Goal: Task Accomplishment & Management: Complete application form

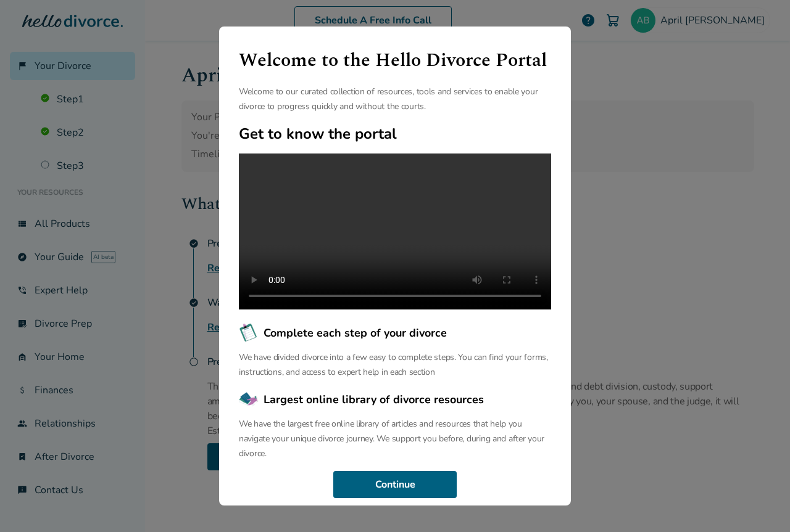
scroll to position [55, 0]
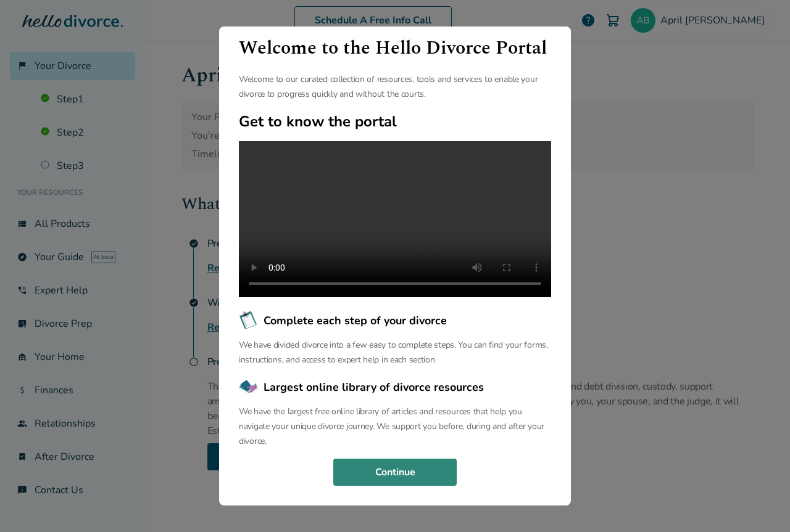
click at [379, 461] on button "Continue" at bounding box center [394, 472] width 123 height 27
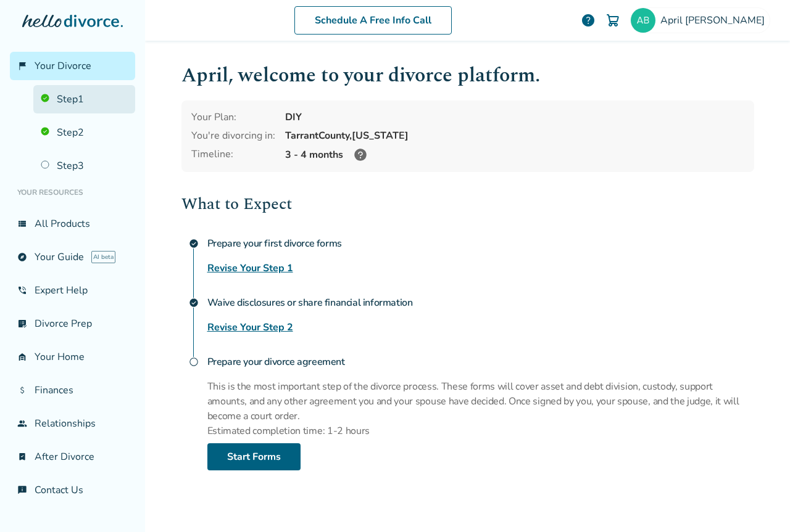
click at [79, 93] on link "Step 1" at bounding box center [84, 99] width 102 height 28
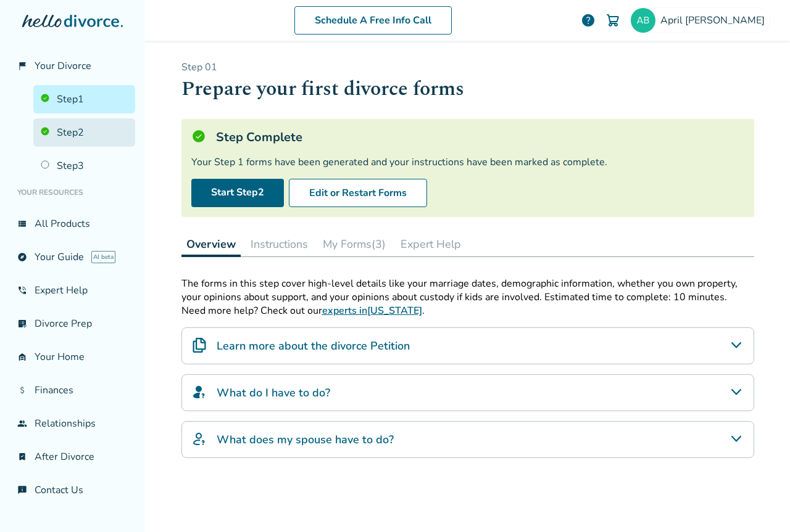
click at [74, 126] on link "Step 2" at bounding box center [84, 132] width 102 height 28
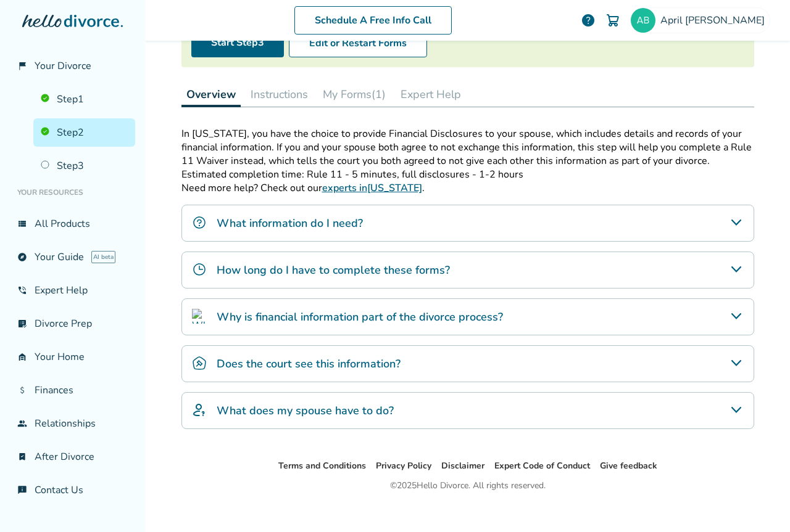
scroll to position [163, 0]
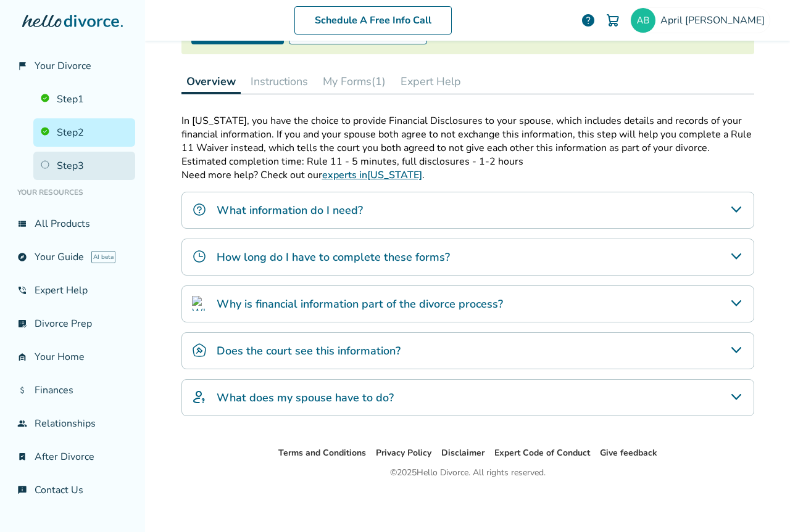
click at [65, 164] on link "Step 3" at bounding box center [84, 166] width 102 height 28
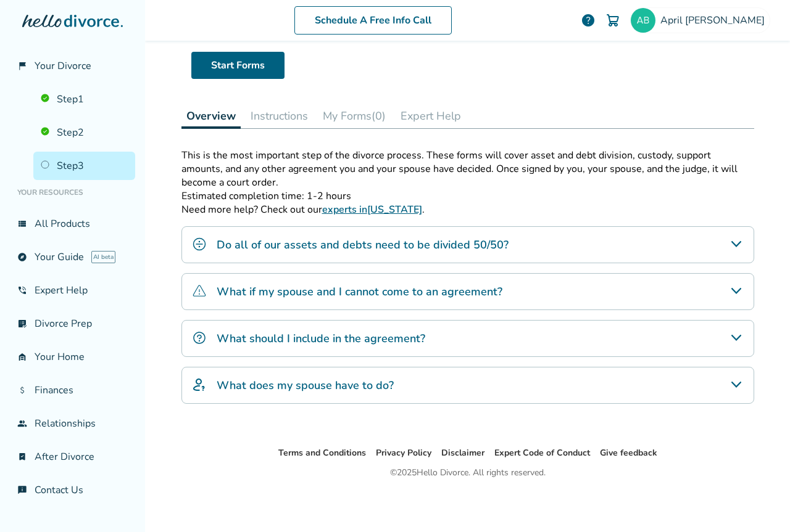
scroll to position [60, 0]
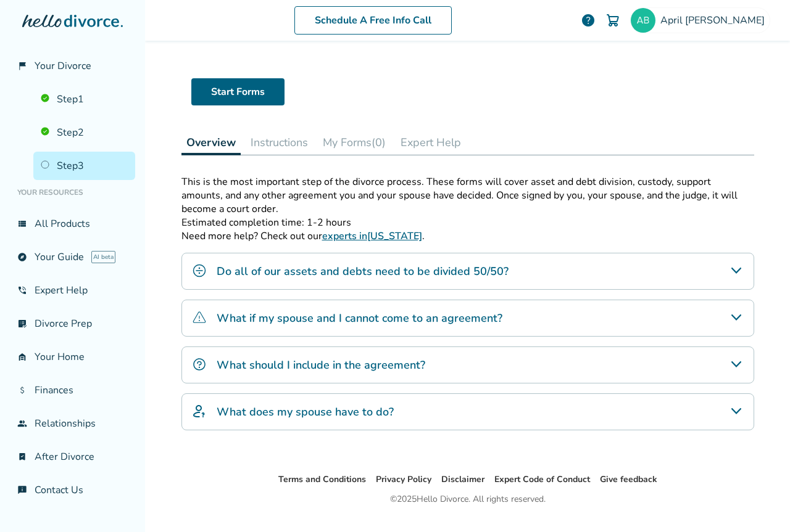
click at [265, 139] on button "Instructions" at bounding box center [279, 142] width 67 height 25
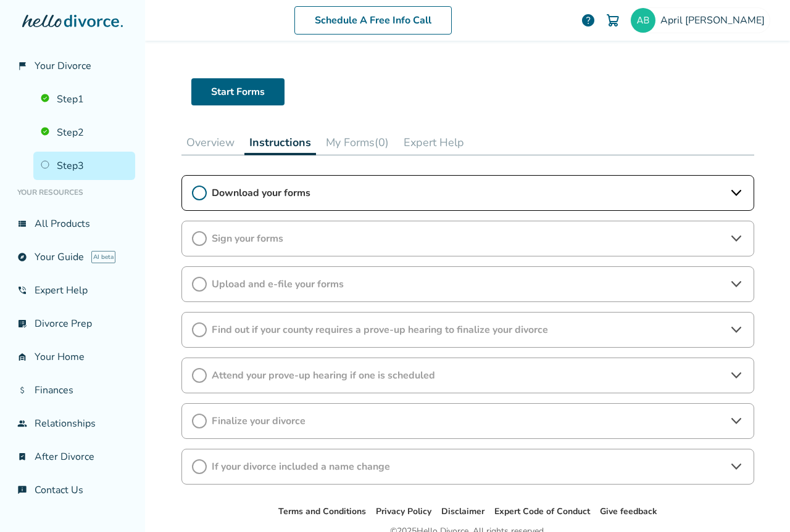
click at [737, 193] on icon at bounding box center [736, 193] width 15 height 15
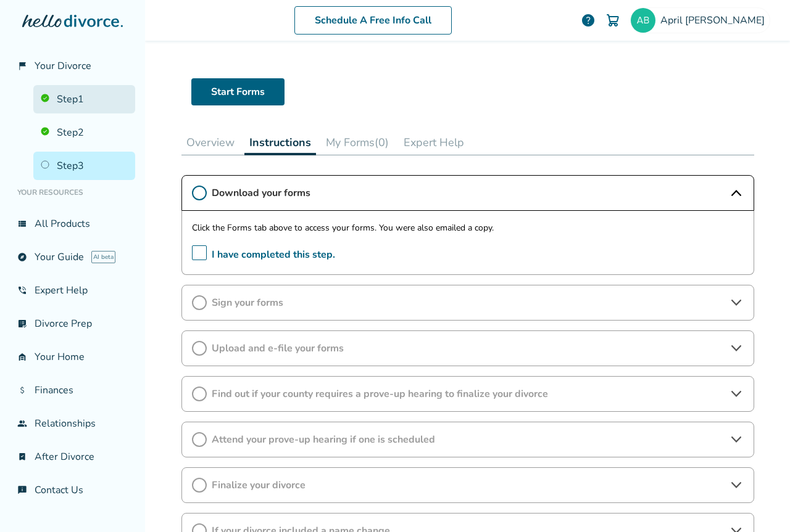
click at [64, 96] on link "Step 1" at bounding box center [84, 99] width 102 height 28
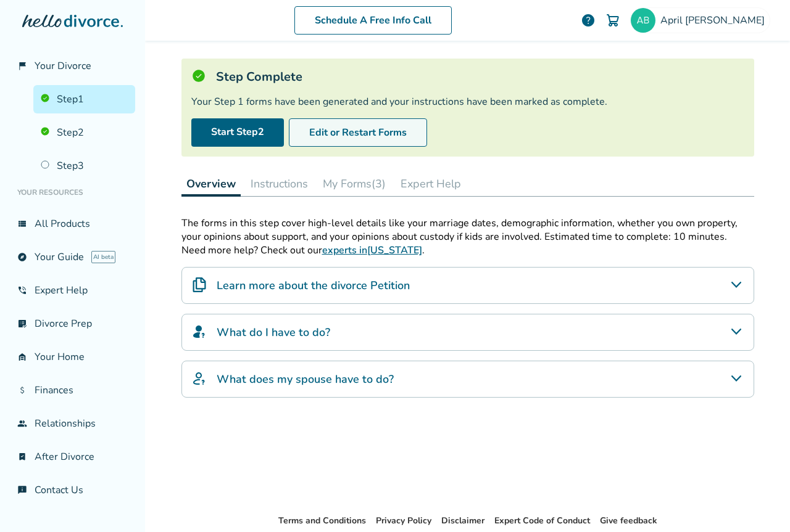
click at [336, 130] on button "Edit or Restart Forms" at bounding box center [358, 132] width 138 height 28
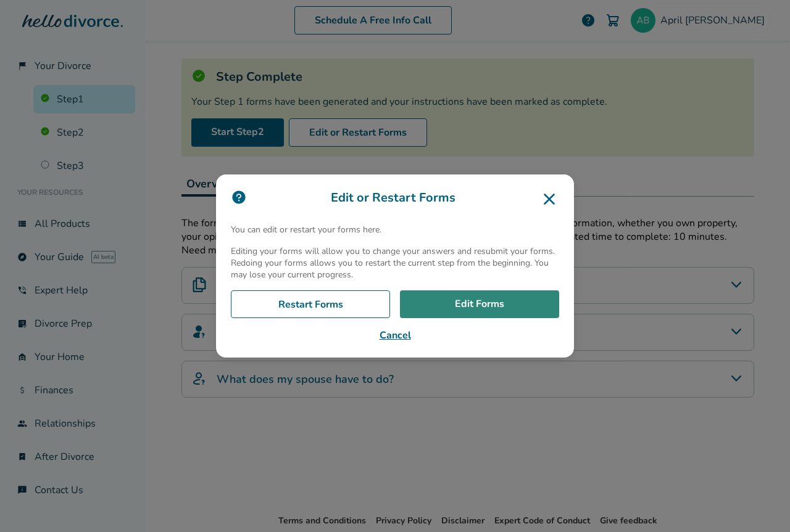
click at [468, 309] on link "Edit Forms" at bounding box center [479, 305] width 159 height 28
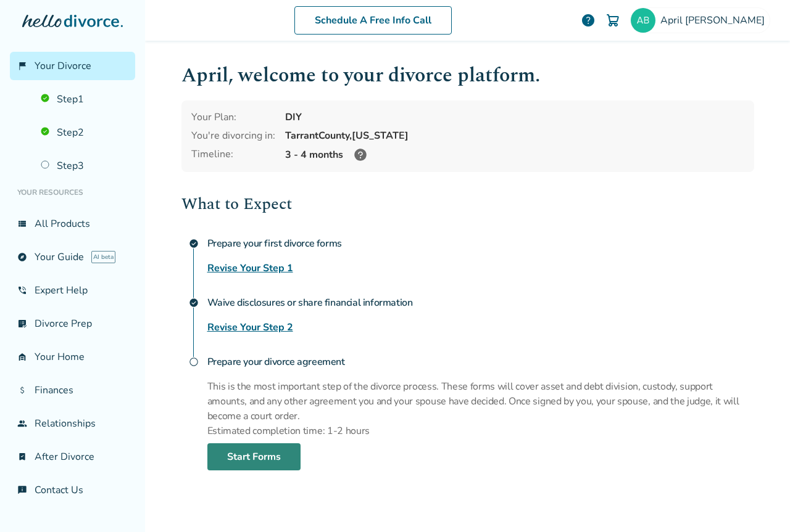
click at [248, 454] on link "Start Forms" at bounding box center [253, 457] width 93 height 27
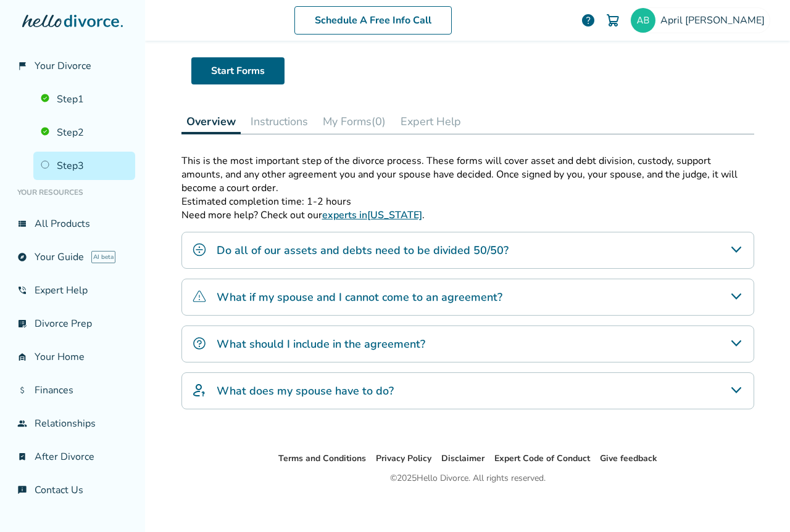
scroll to position [87, 0]
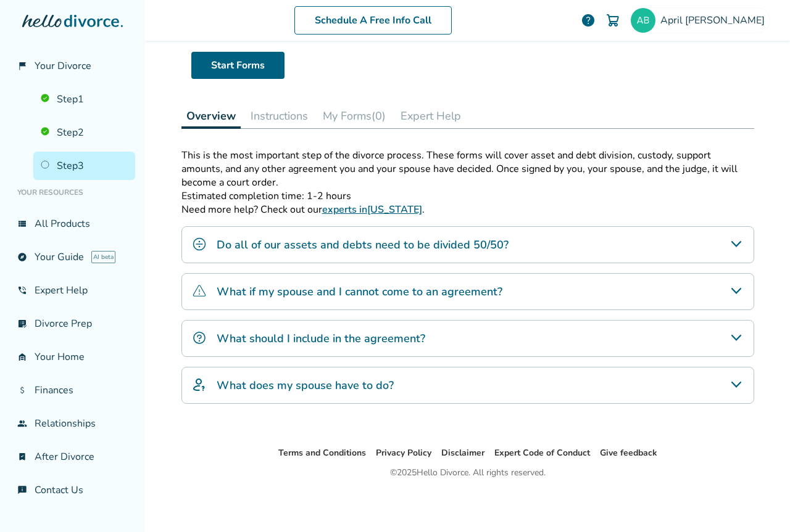
click at [360, 114] on button "My Forms (0)" at bounding box center [354, 116] width 73 height 25
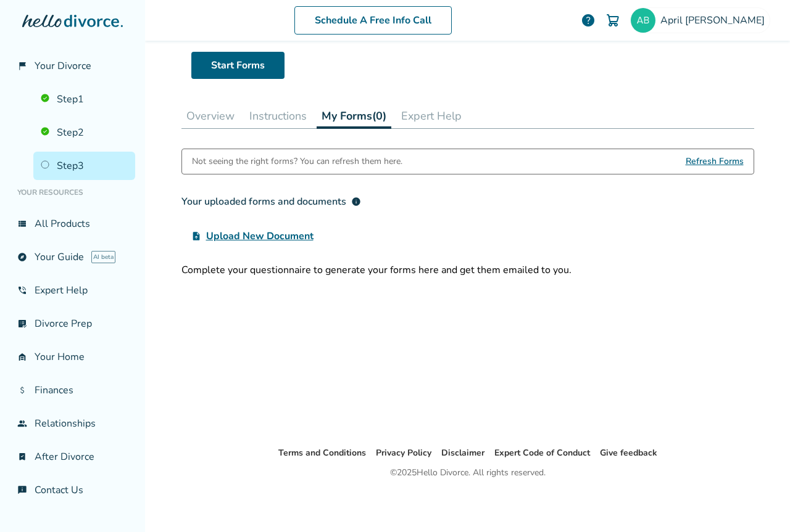
click at [704, 166] on span "Refresh Forms" at bounding box center [715, 161] width 58 height 25
click at [265, 237] on span "Upload New Document" at bounding box center [259, 236] width 107 height 15
click at [0, 0] on input "upload_file Upload New Document" at bounding box center [0, 0] width 0 height 0
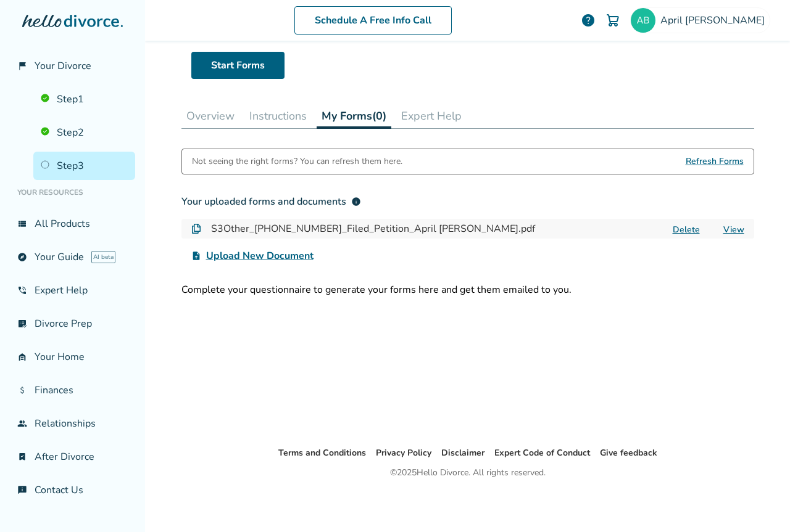
click at [247, 253] on span "Upload New Document" at bounding box center [259, 256] width 107 height 15
click at [0, 0] on input "upload_file Upload New Document" at bounding box center [0, 0] width 0 height 0
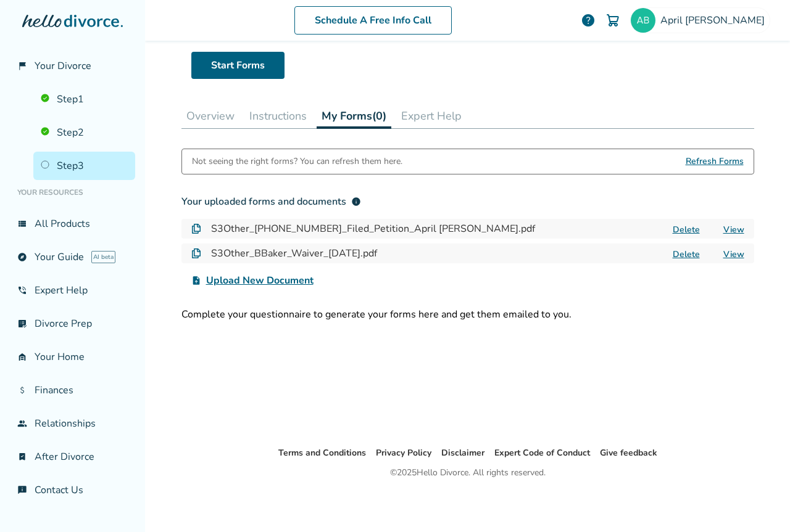
click at [75, 169] on link "Step 3" at bounding box center [84, 166] width 102 height 28
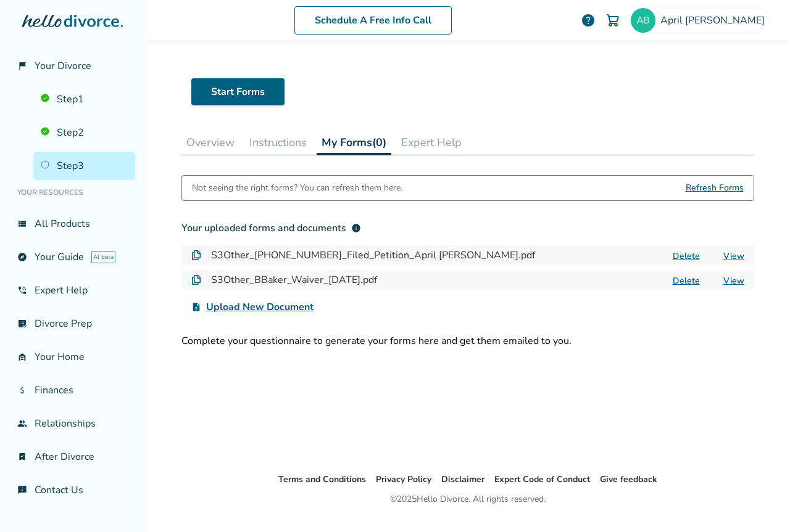
click at [273, 139] on button "Instructions" at bounding box center [277, 142] width 67 height 25
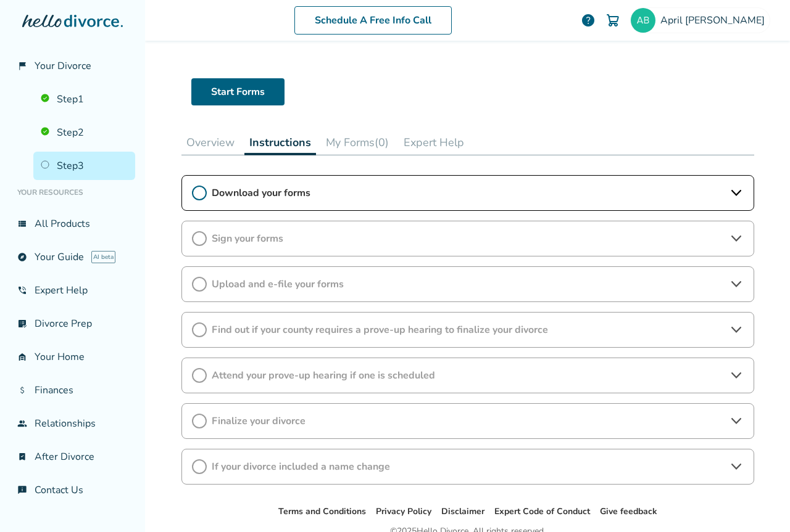
click at [198, 191] on icon at bounding box center [199, 193] width 15 height 15
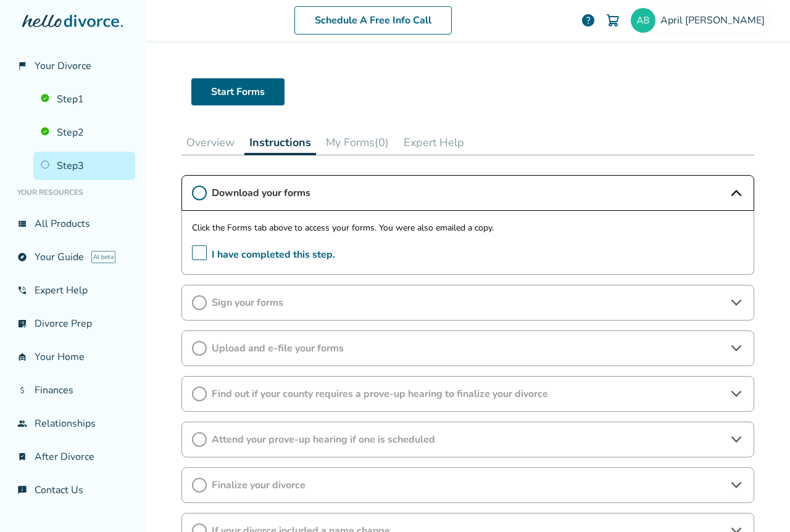
click at [192, 255] on span "I have completed this step." at bounding box center [263, 255] width 143 height 19
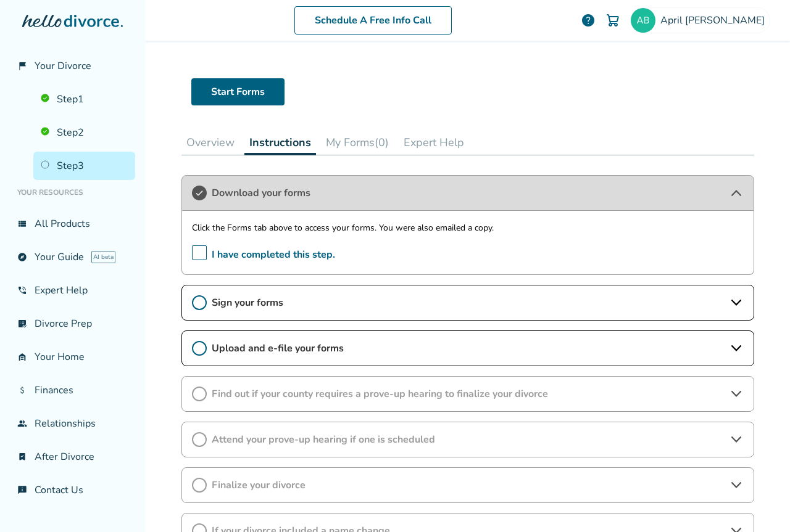
click at [196, 301] on icon at bounding box center [199, 303] width 15 height 15
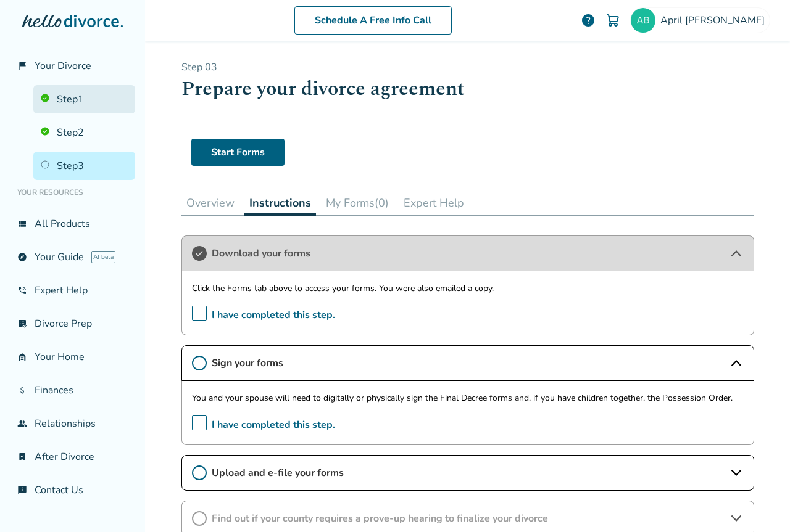
click at [79, 97] on link "Step 1" at bounding box center [84, 99] width 102 height 28
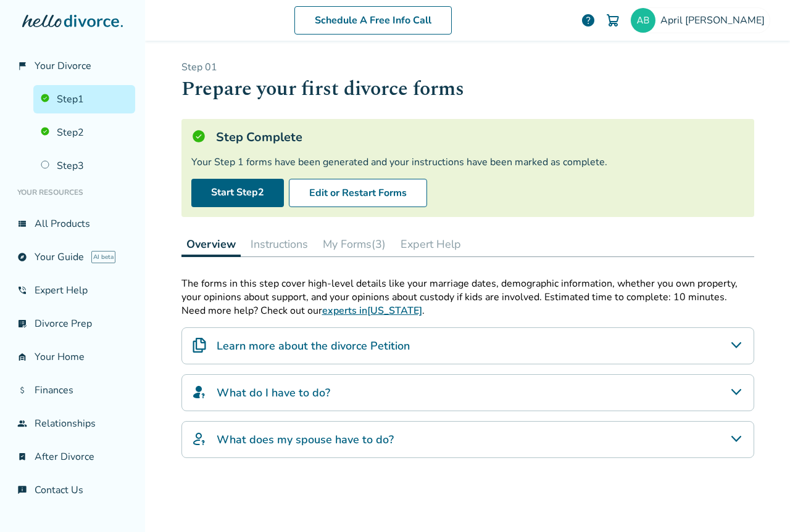
click at [355, 241] on button "My Forms (3)" at bounding box center [354, 244] width 73 height 25
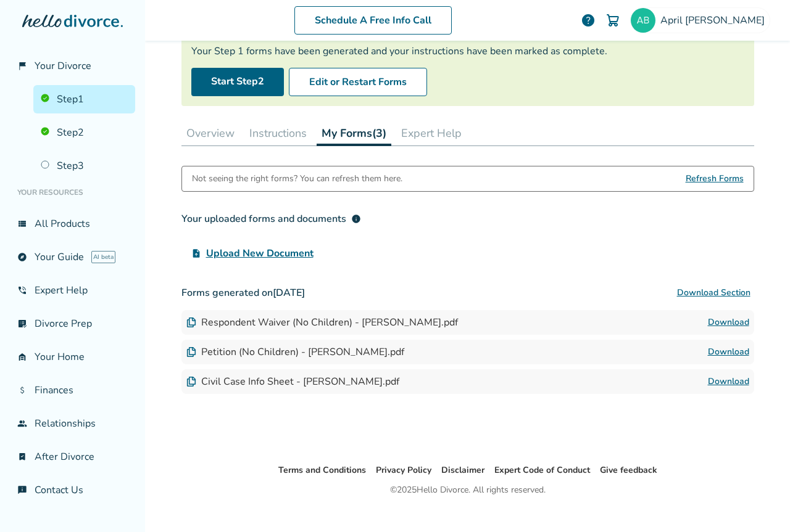
scroll to position [123, 0]
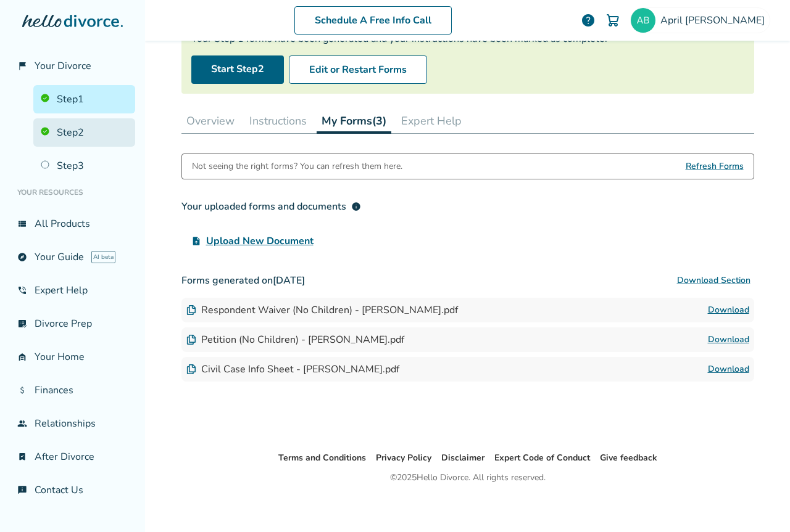
click at [72, 129] on link "Step 2" at bounding box center [84, 132] width 102 height 28
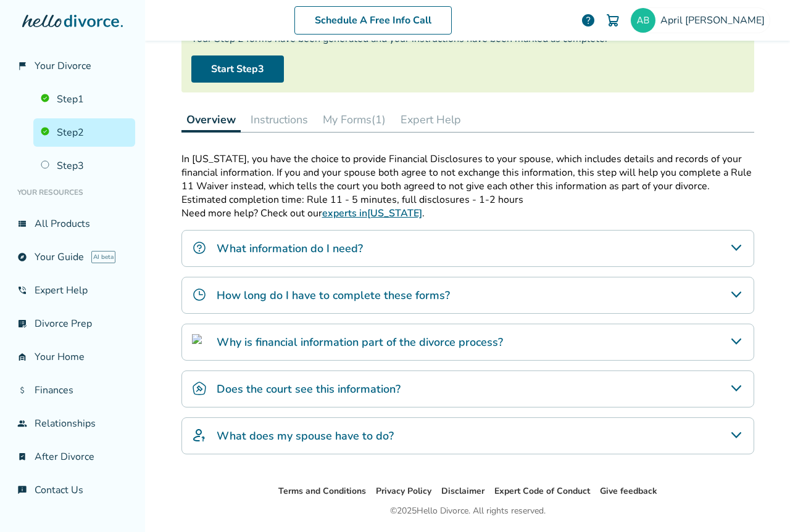
scroll to position [60, 0]
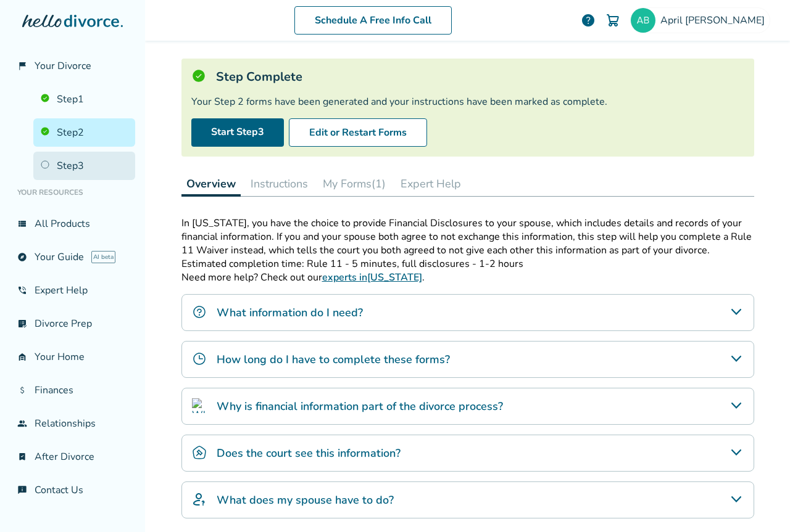
click at [78, 156] on link "Step 3" at bounding box center [84, 166] width 102 height 28
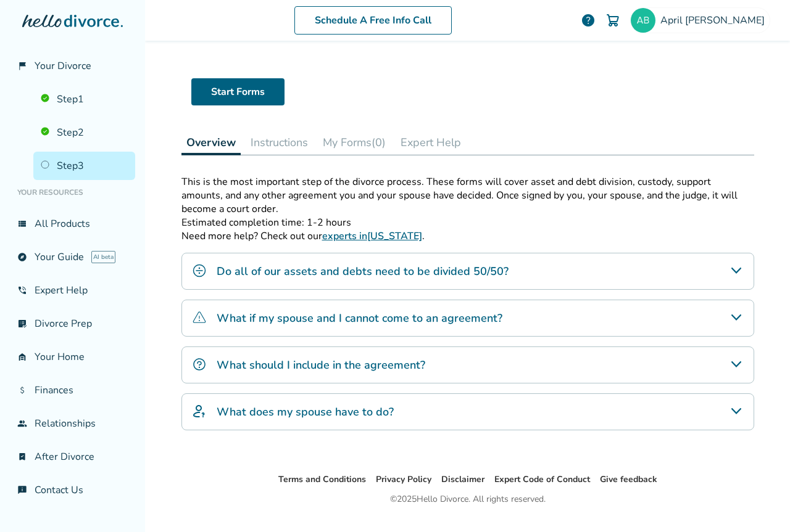
click at [731, 267] on icon "Do all of our assets and debts need to be divided 50/50?" at bounding box center [736, 270] width 15 height 15
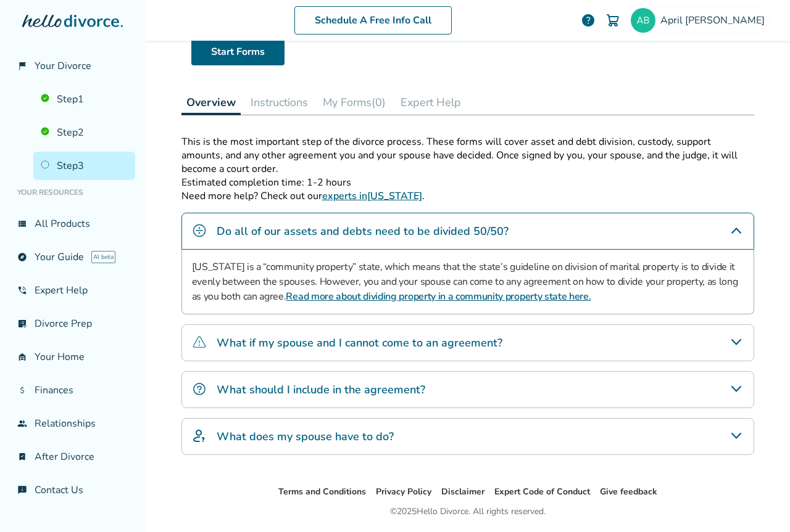
scroll to position [122, 0]
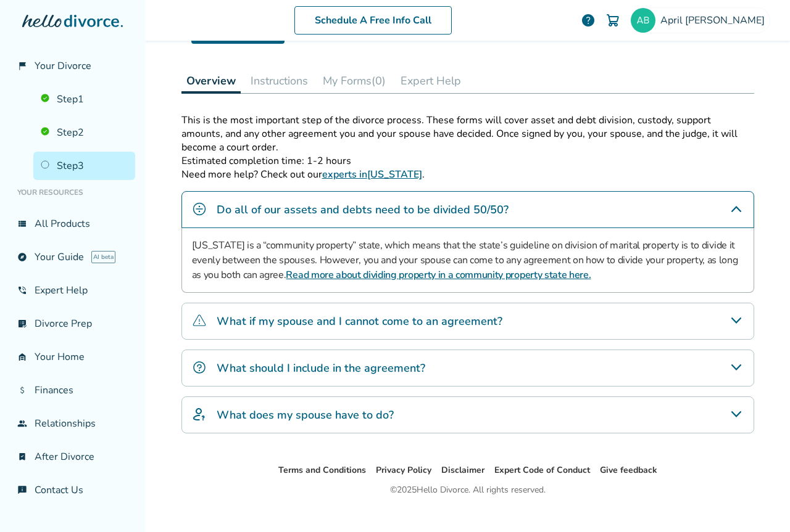
click at [731, 318] on icon "What if my spouse and I cannot come to an agreement?" at bounding box center [736, 321] width 10 height 6
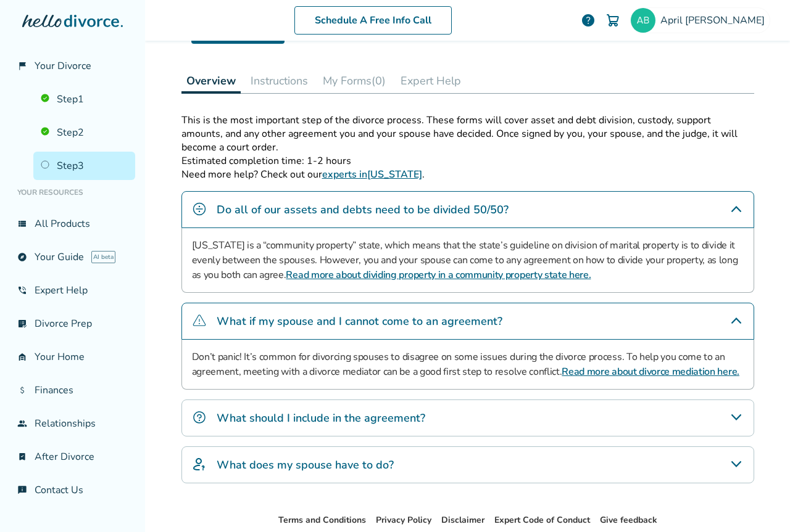
scroll to position [189, 0]
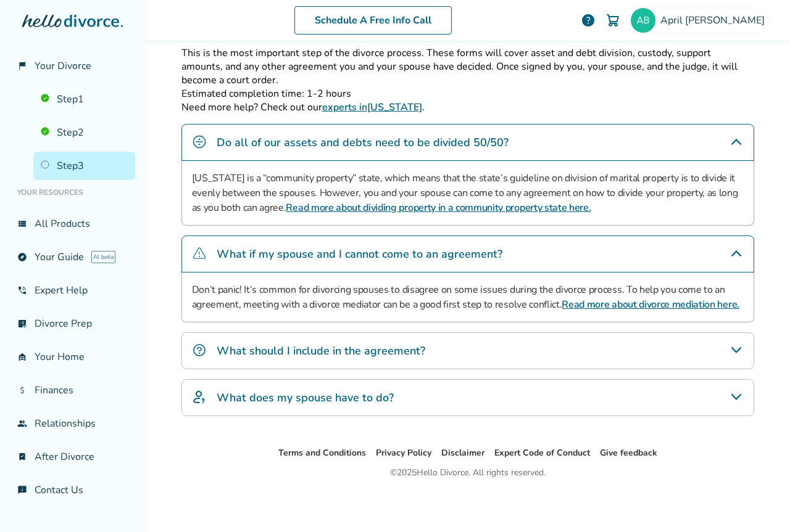
click at [731, 353] on icon "What should I include in the agreement?" at bounding box center [736, 350] width 15 height 15
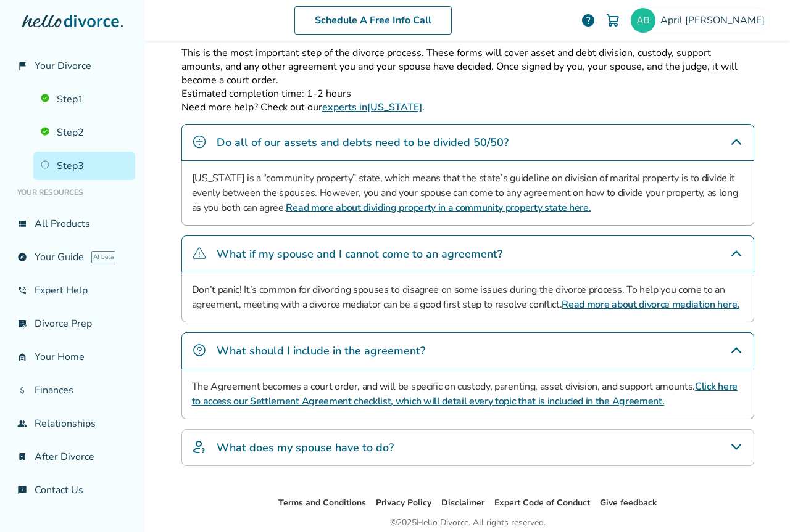
click at [734, 445] on icon "What does my spouse have to do?" at bounding box center [736, 447] width 15 height 15
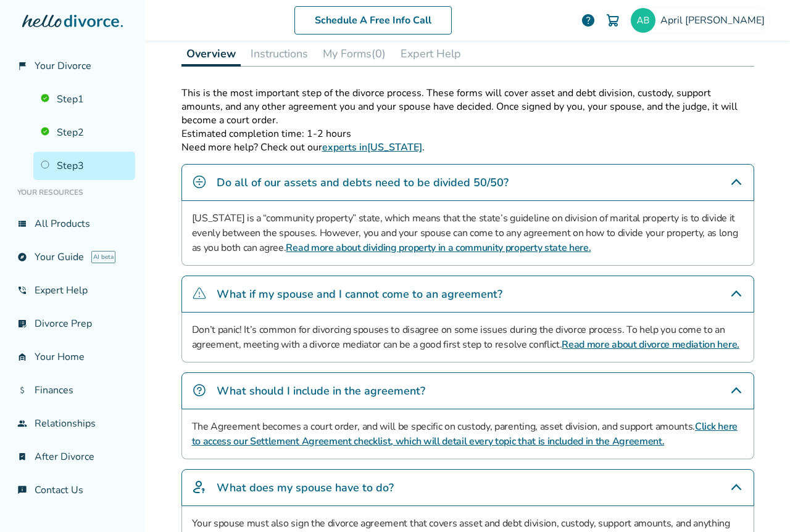
scroll to position [0, 0]
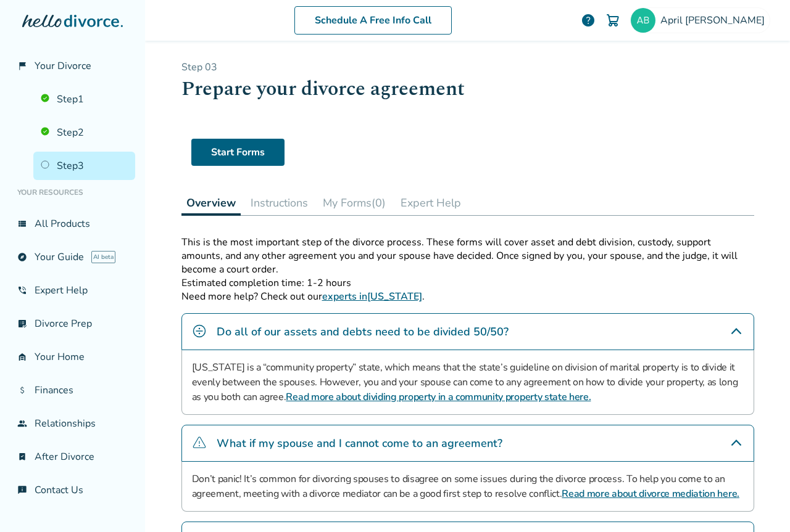
click at [273, 200] on button "Instructions" at bounding box center [279, 203] width 67 height 25
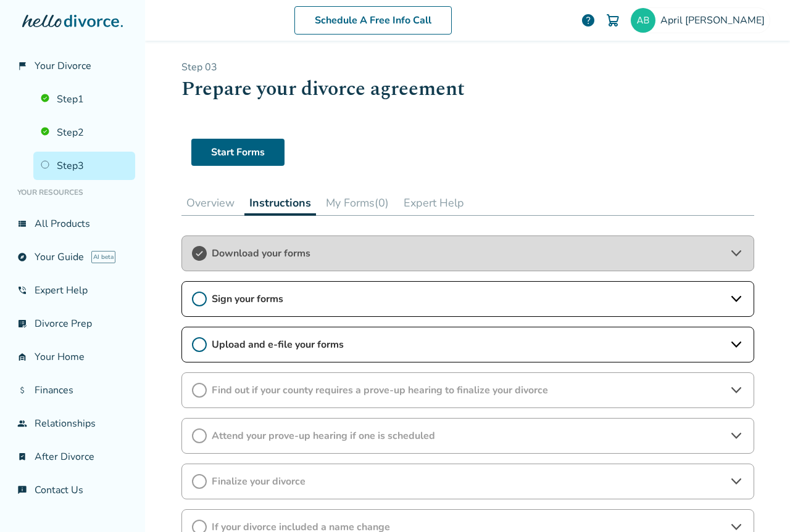
click at [731, 252] on icon at bounding box center [736, 253] width 15 height 15
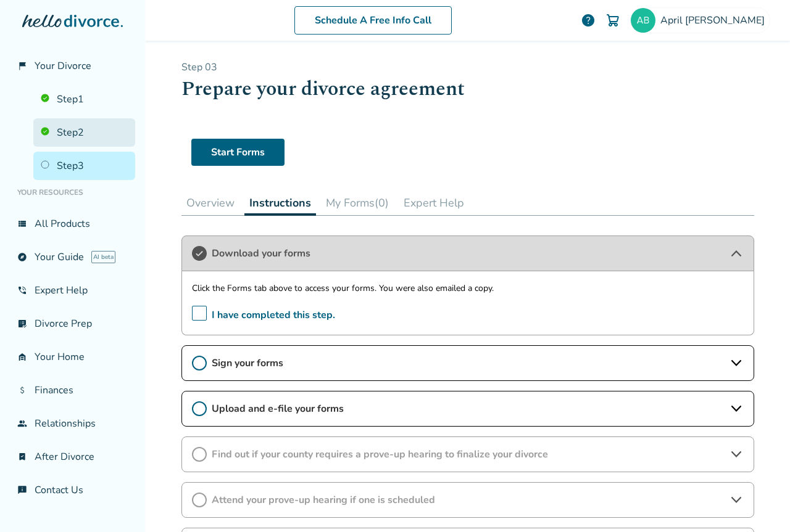
click at [85, 126] on link "Step 2" at bounding box center [84, 132] width 102 height 28
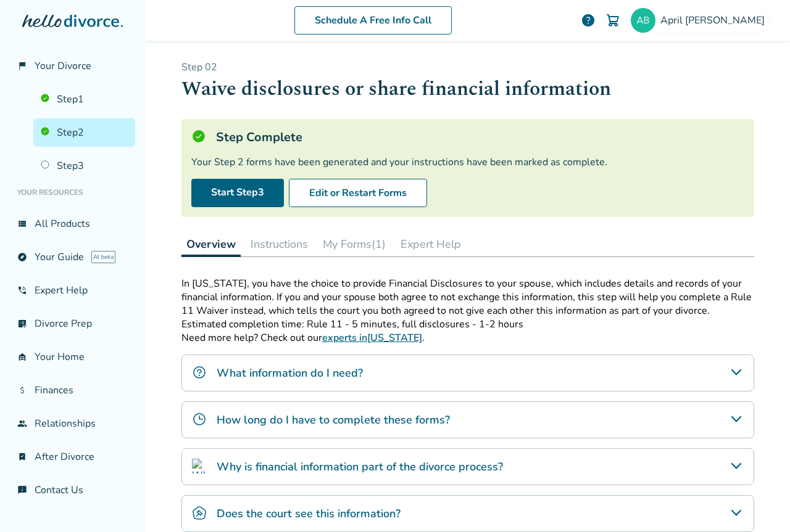
click at [356, 242] on button "My Forms (1)" at bounding box center [354, 244] width 73 height 25
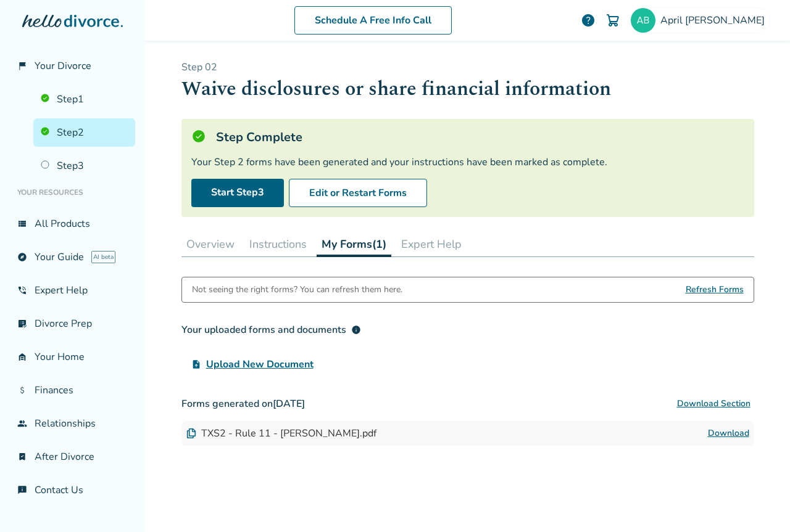
click at [727, 436] on link "Download" at bounding box center [728, 433] width 41 height 15
click at [262, 244] on button "Instructions" at bounding box center [277, 244] width 67 height 25
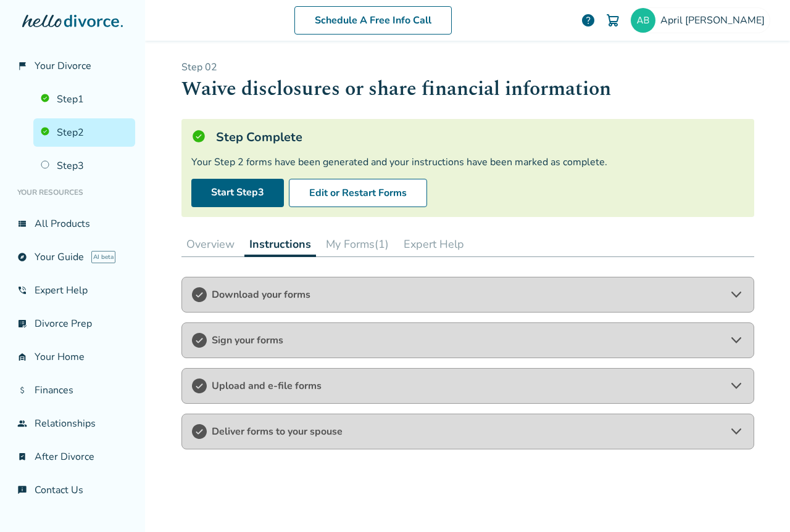
click at [729, 293] on icon at bounding box center [736, 295] width 15 height 15
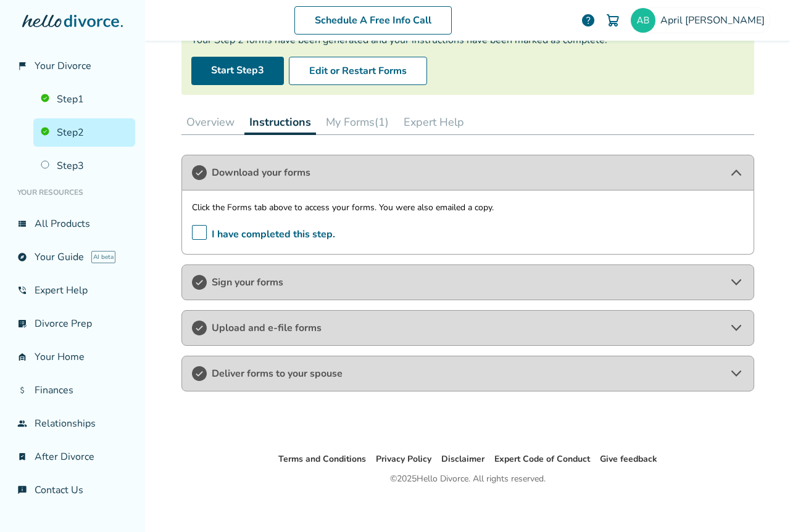
scroll to position [123, 0]
click at [731, 278] on icon at bounding box center [736, 281] width 15 height 15
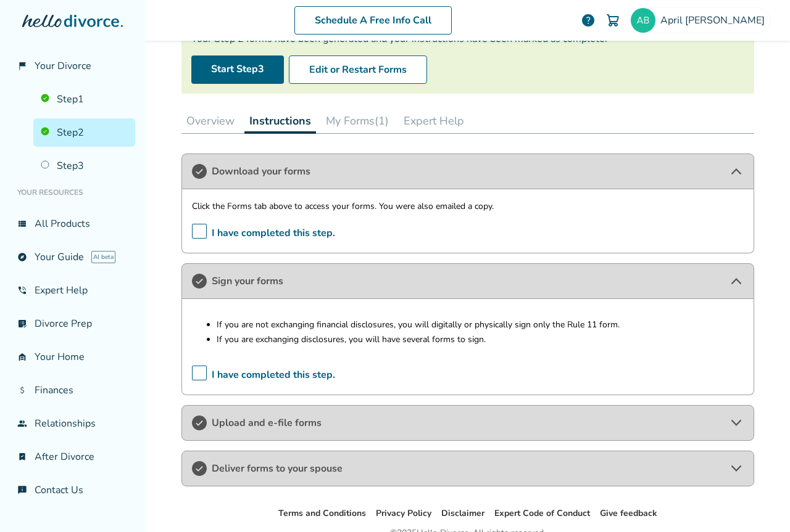
scroll to position [184, 0]
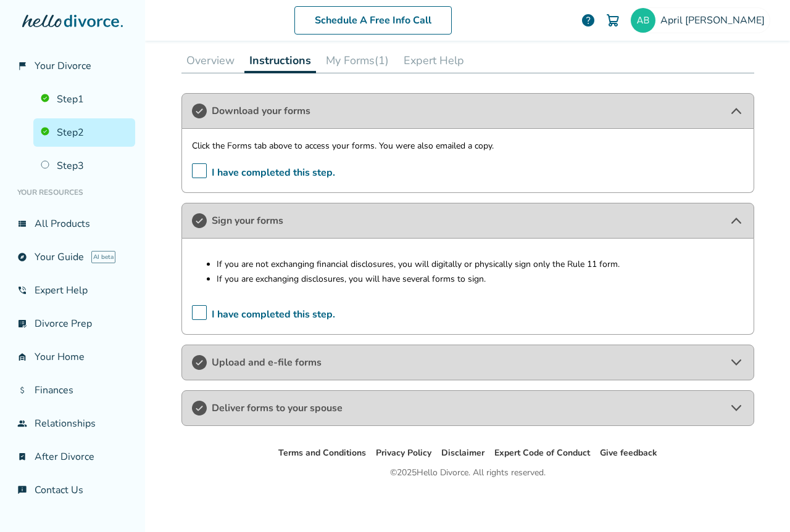
click at [732, 358] on icon at bounding box center [736, 362] width 15 height 15
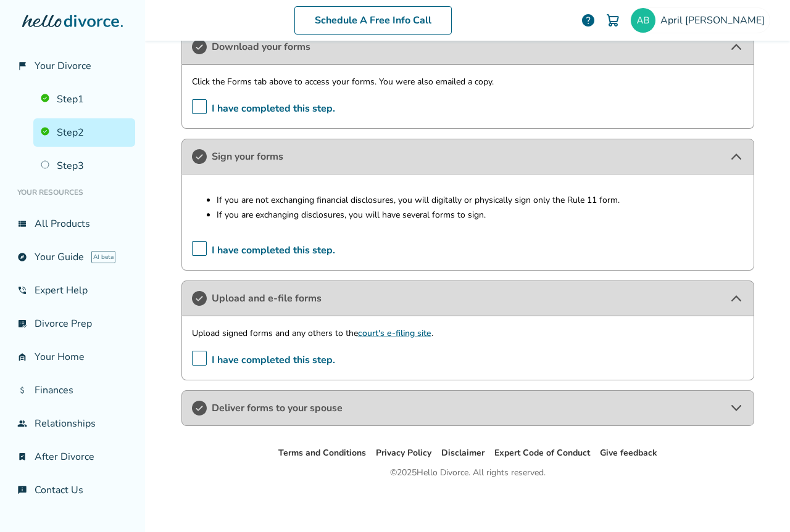
scroll to position [0, 0]
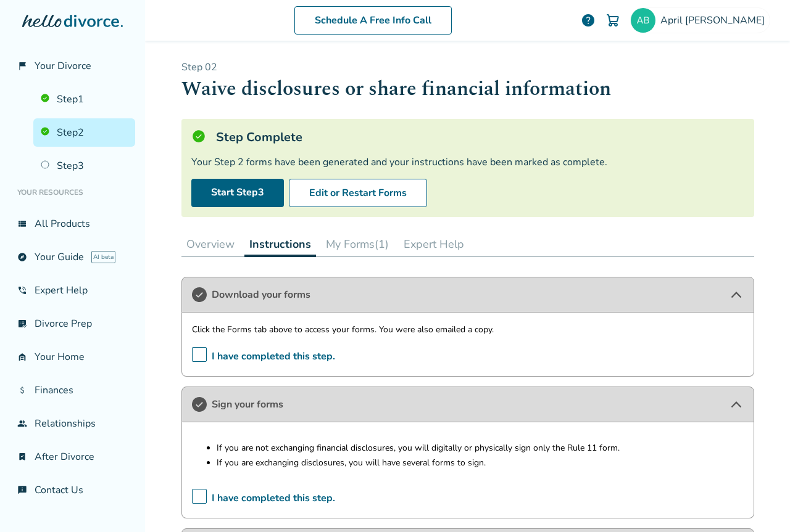
click at [365, 244] on button "My Forms (1)" at bounding box center [357, 244] width 73 height 25
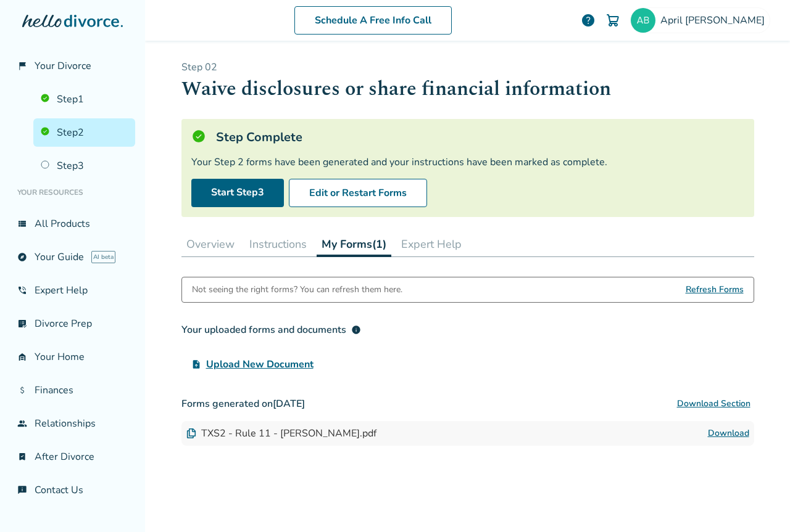
click at [269, 234] on button "Instructions" at bounding box center [277, 244] width 67 height 25
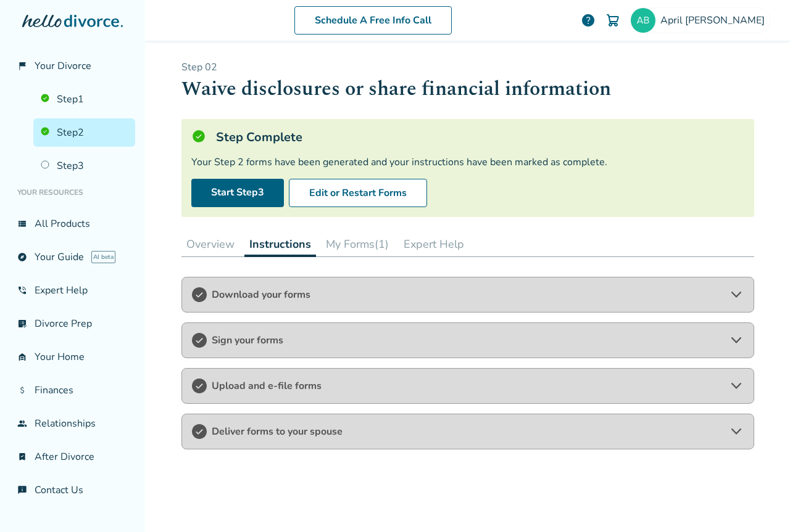
click at [731, 337] on icon at bounding box center [736, 340] width 15 height 15
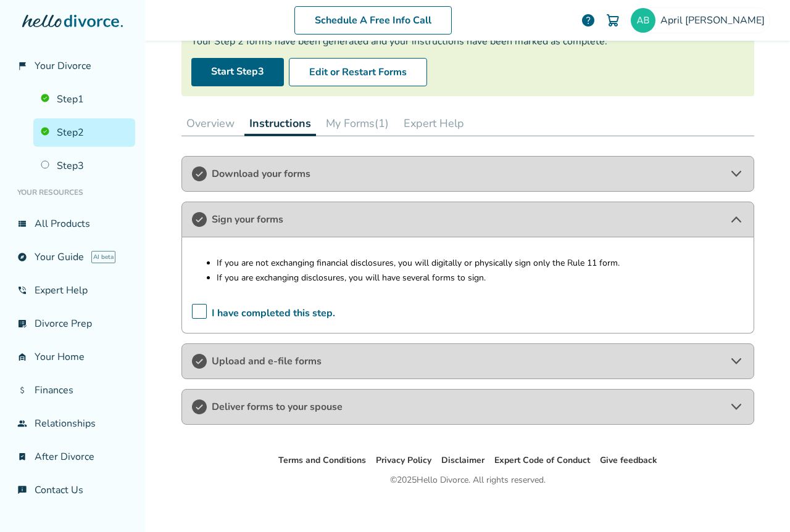
scroll to position [128, 0]
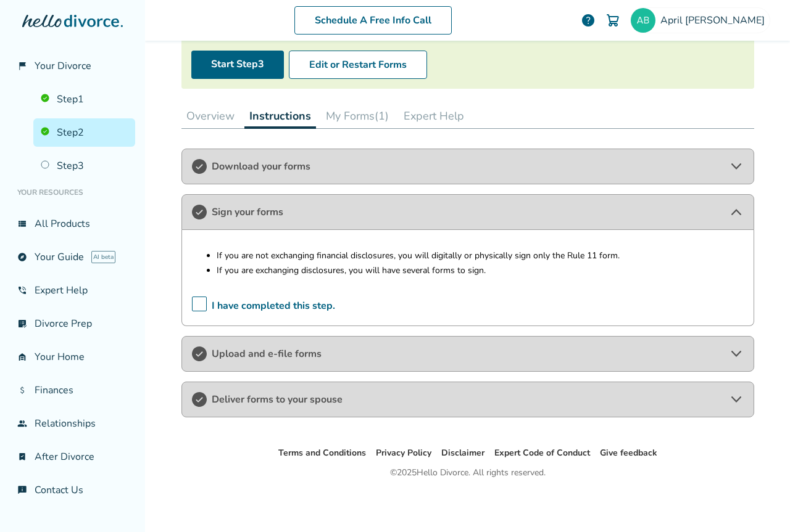
click at [731, 352] on icon at bounding box center [736, 354] width 10 height 6
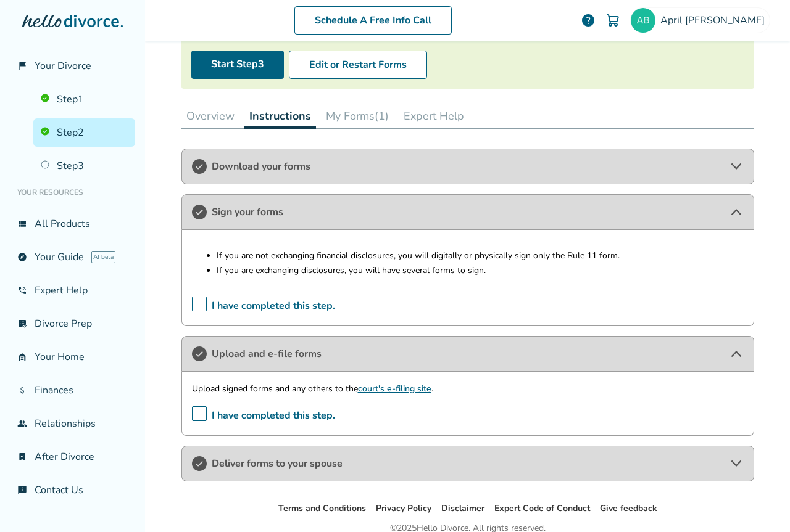
scroll to position [184, 0]
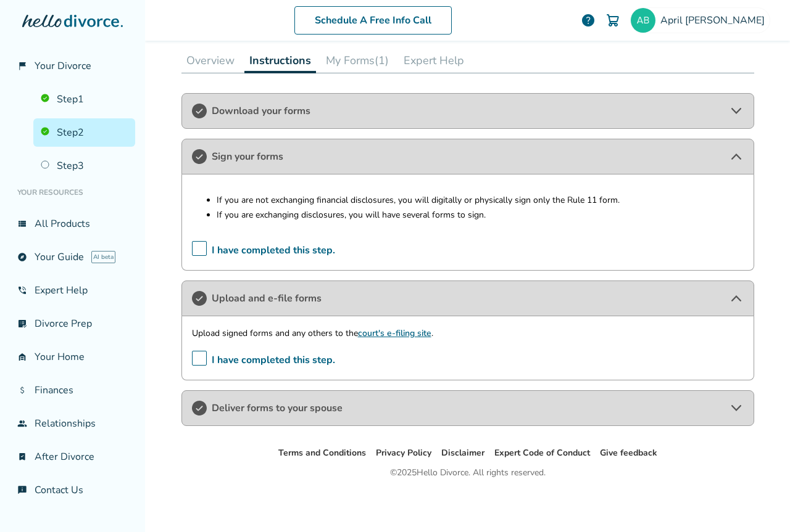
click at [729, 405] on icon at bounding box center [736, 408] width 15 height 15
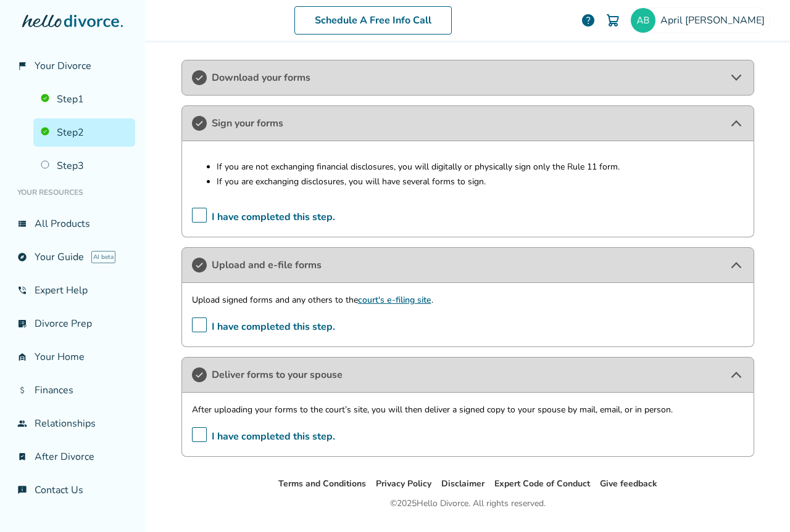
scroll to position [248, 0]
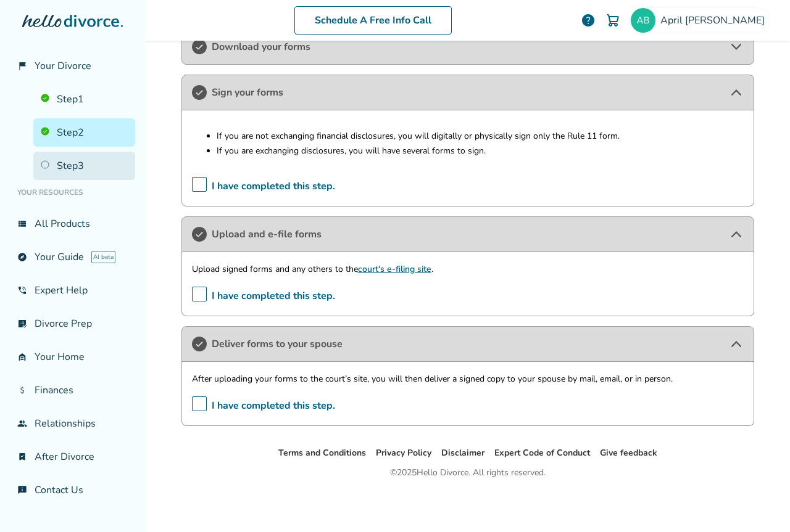
click at [71, 165] on link "Step 3" at bounding box center [84, 166] width 102 height 28
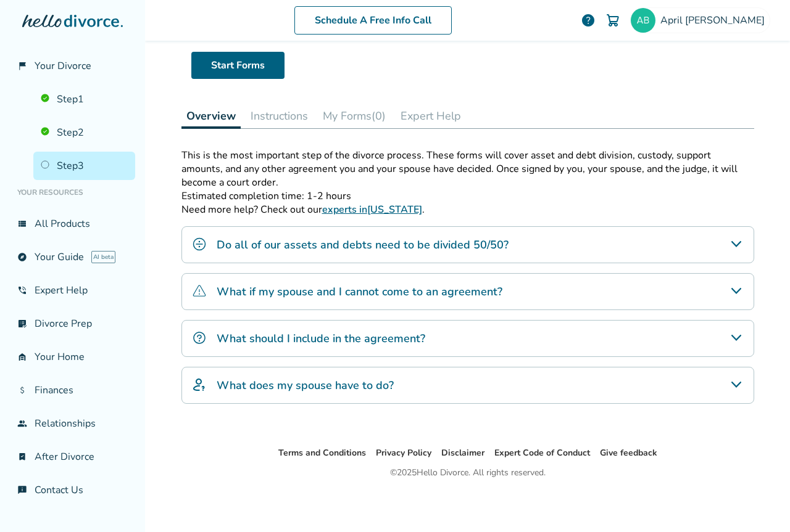
scroll to position [60, 0]
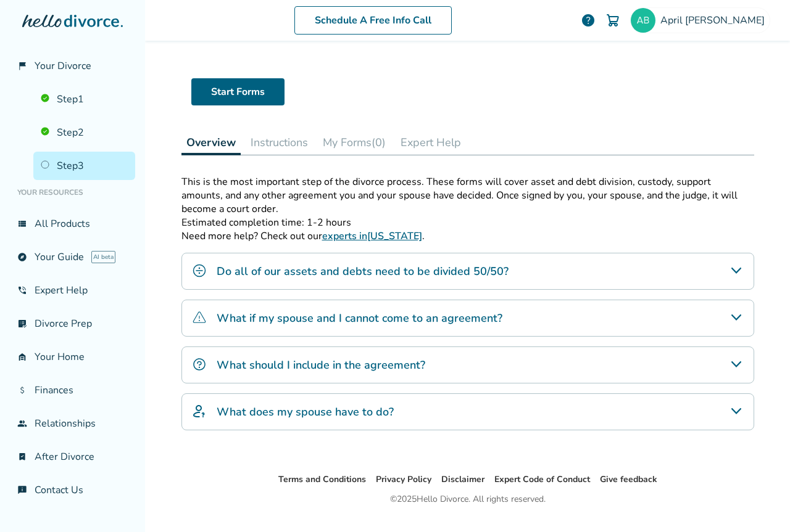
click at [268, 136] on button "Instructions" at bounding box center [279, 142] width 67 height 25
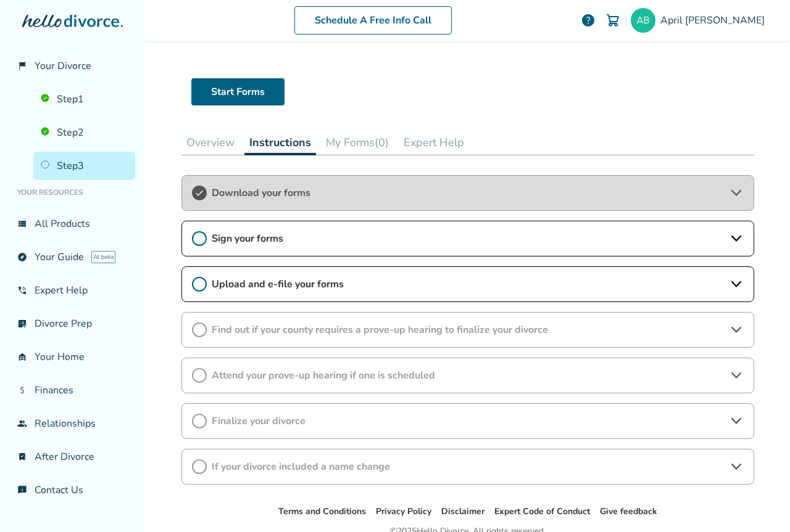
click at [732, 189] on icon at bounding box center [736, 193] width 15 height 15
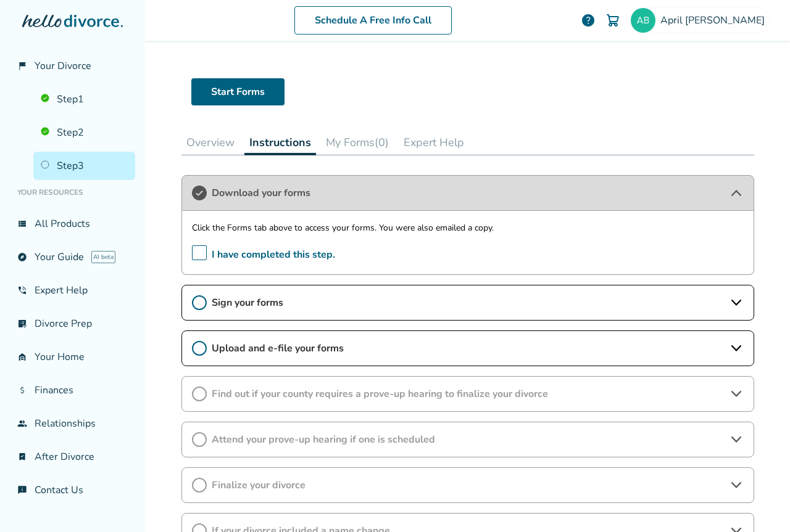
click at [350, 141] on button "My Forms (0)" at bounding box center [357, 142] width 73 height 25
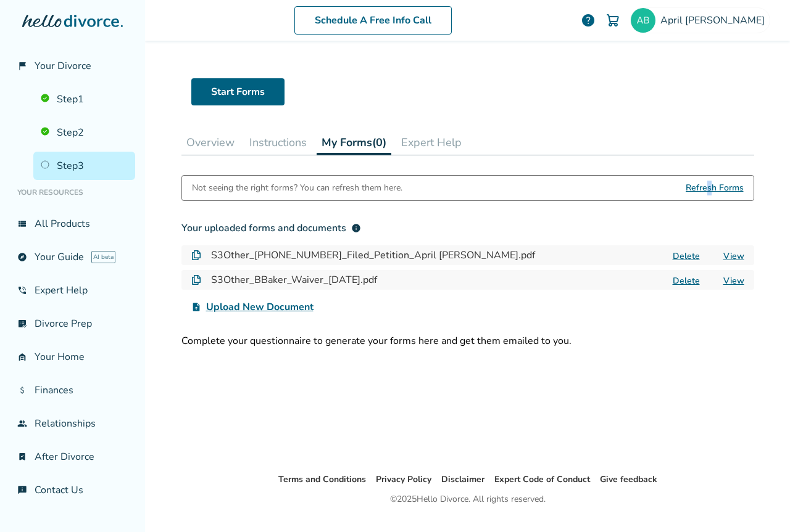
click at [705, 182] on span "Refresh Forms" at bounding box center [715, 188] width 58 height 25
click at [228, 88] on link "Start Forms" at bounding box center [237, 91] width 93 height 27
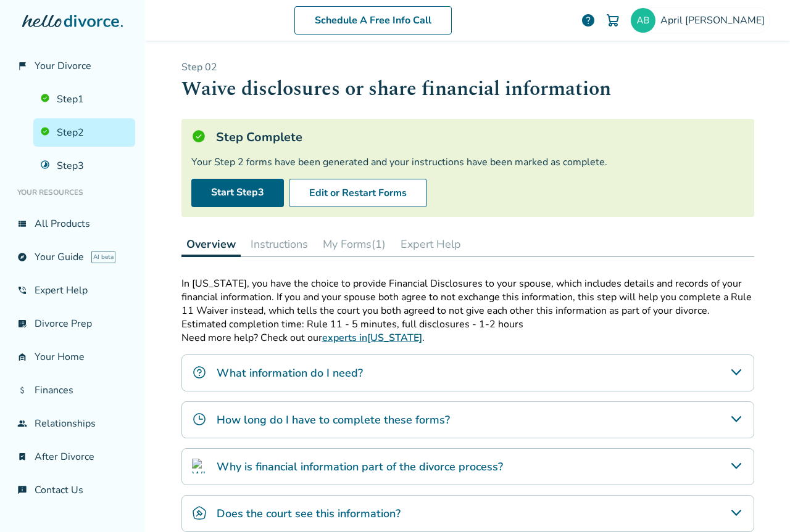
click at [349, 239] on button "My Forms (1)" at bounding box center [354, 244] width 73 height 25
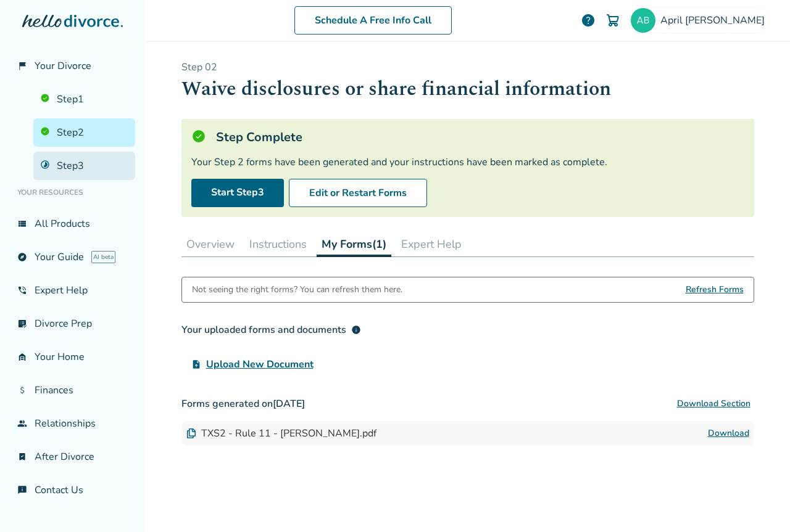
click at [43, 167] on link "Step 3" at bounding box center [84, 166] width 102 height 28
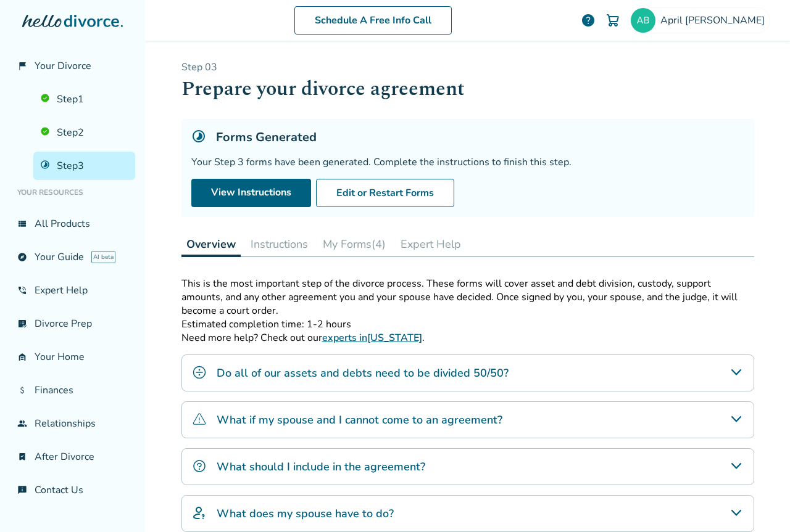
click at [341, 242] on button "My Forms (4)" at bounding box center [354, 244] width 73 height 25
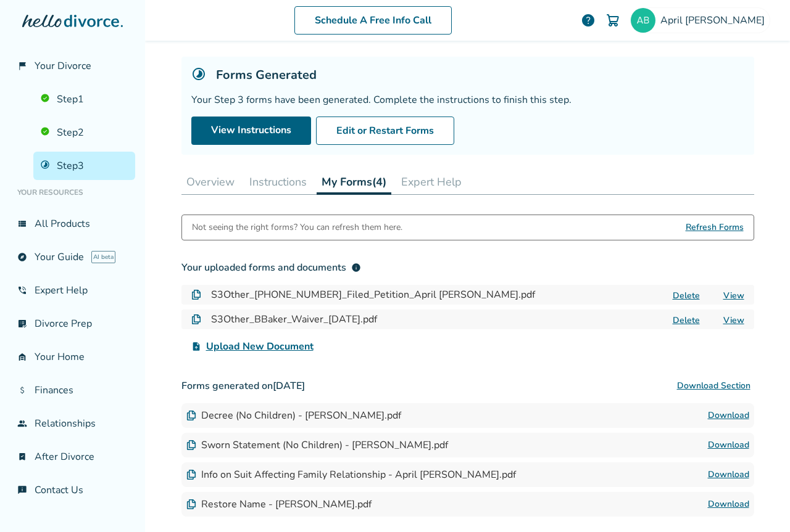
scroll to position [123, 0]
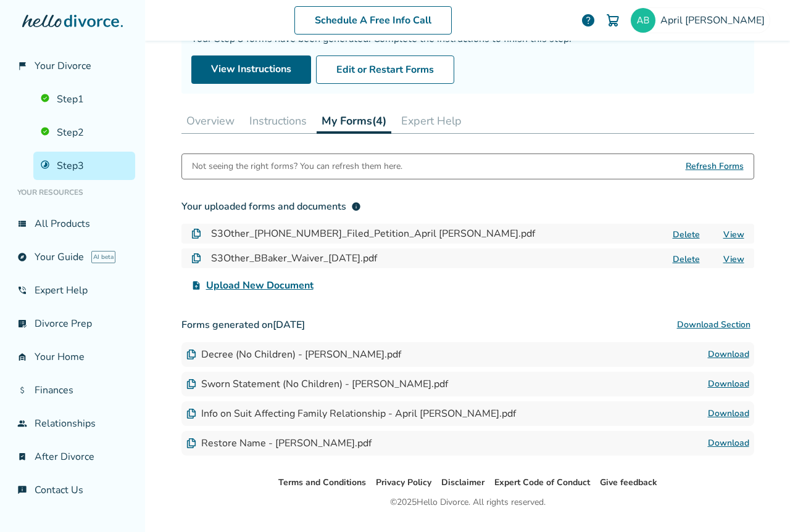
click at [678, 228] on button "Delete" at bounding box center [686, 234] width 35 height 13
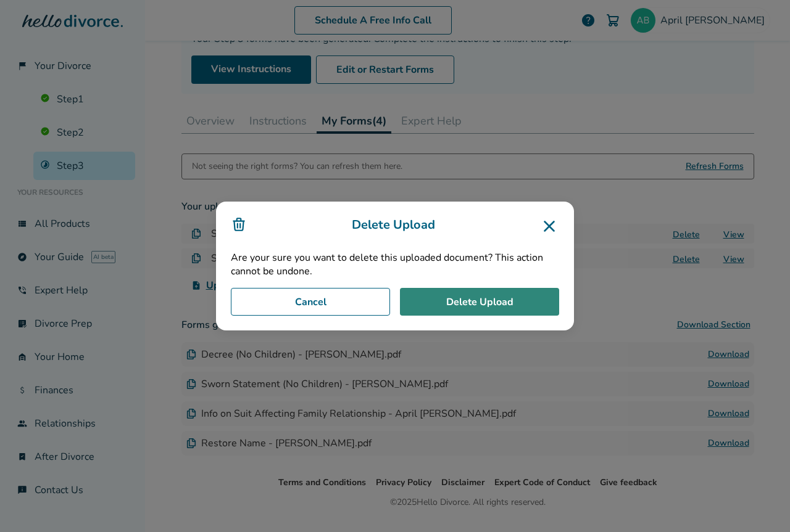
click at [452, 295] on button "Delete Upload" at bounding box center [479, 302] width 159 height 28
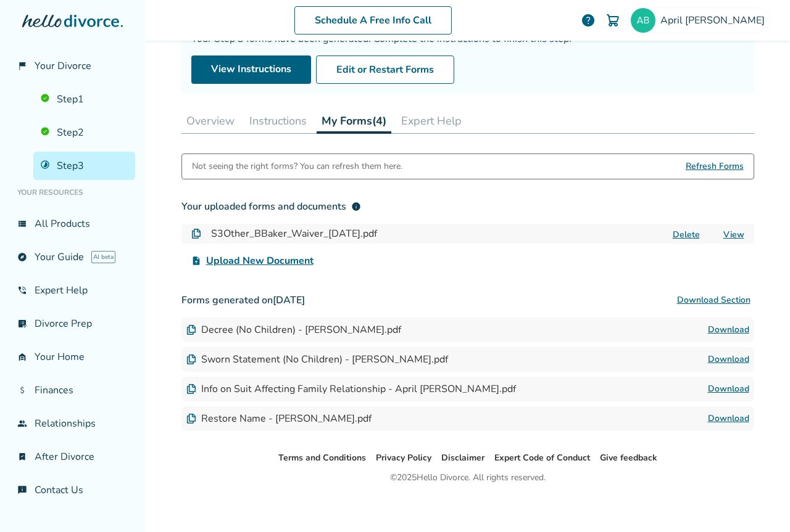
click at [685, 236] on button "Delete" at bounding box center [686, 234] width 35 height 13
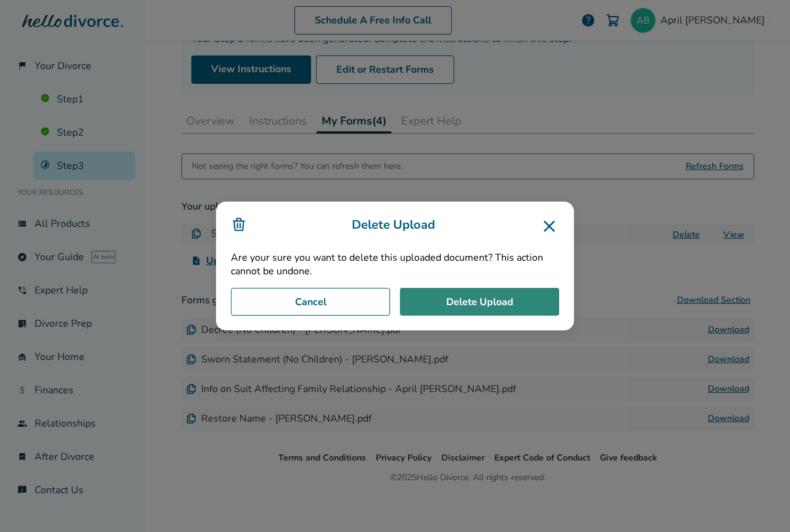
click at [455, 300] on button "Delete Upload" at bounding box center [479, 302] width 159 height 28
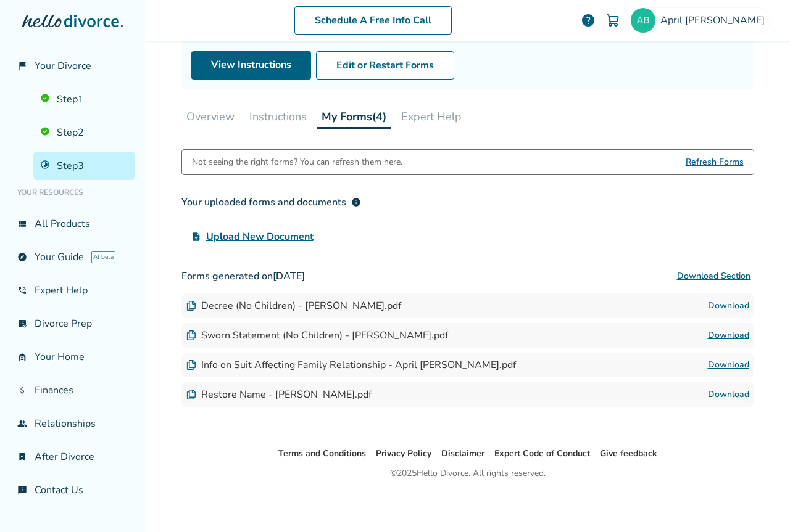
scroll to position [128, 0]
click at [734, 302] on link "Download" at bounding box center [728, 305] width 41 height 15
click at [719, 331] on link "Download" at bounding box center [728, 335] width 41 height 15
click at [717, 304] on link "Download" at bounding box center [728, 305] width 41 height 15
click at [724, 358] on link "Download" at bounding box center [728, 364] width 41 height 15
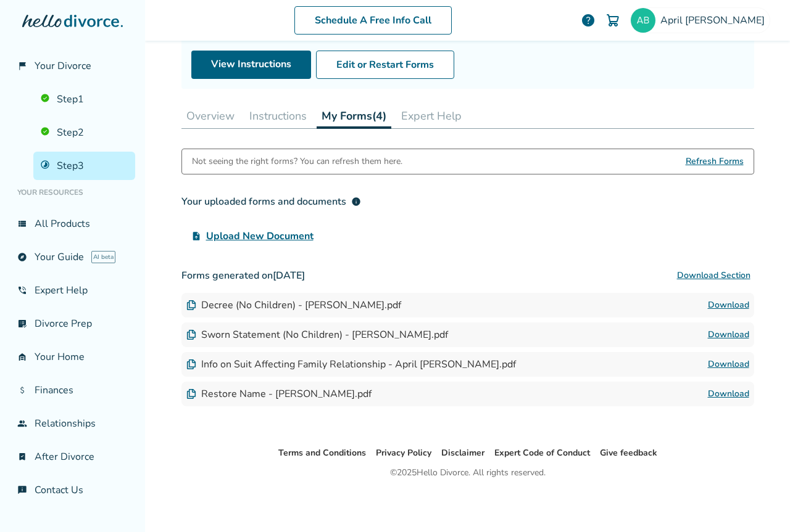
click at [717, 390] on link "Download" at bounding box center [728, 394] width 41 height 15
click at [263, 111] on button "Instructions" at bounding box center [277, 116] width 67 height 25
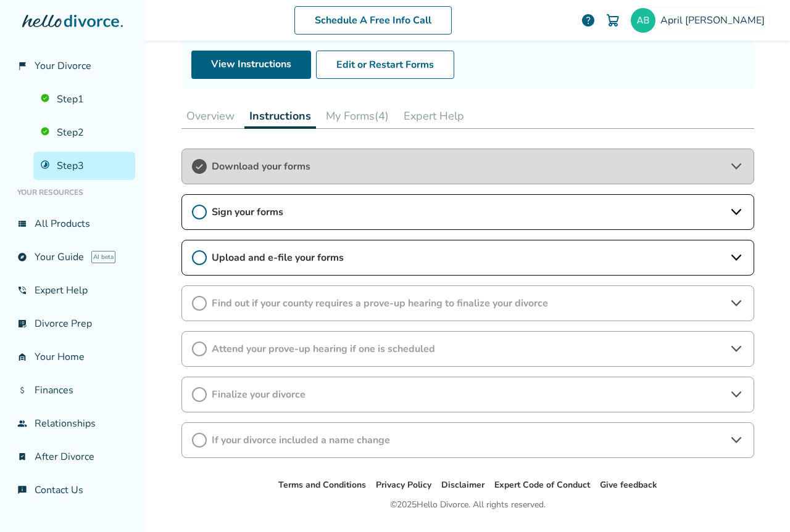
click at [729, 214] on icon at bounding box center [736, 212] width 15 height 15
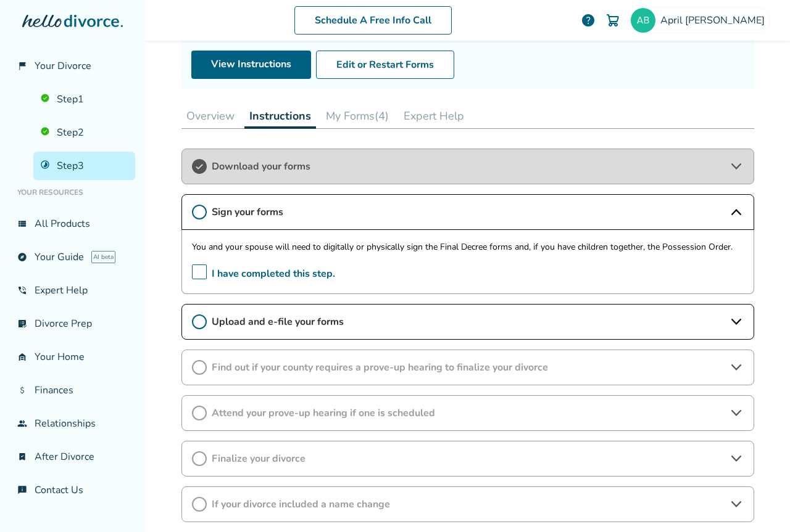
click at [344, 116] on button "My Forms (4)" at bounding box center [357, 116] width 73 height 25
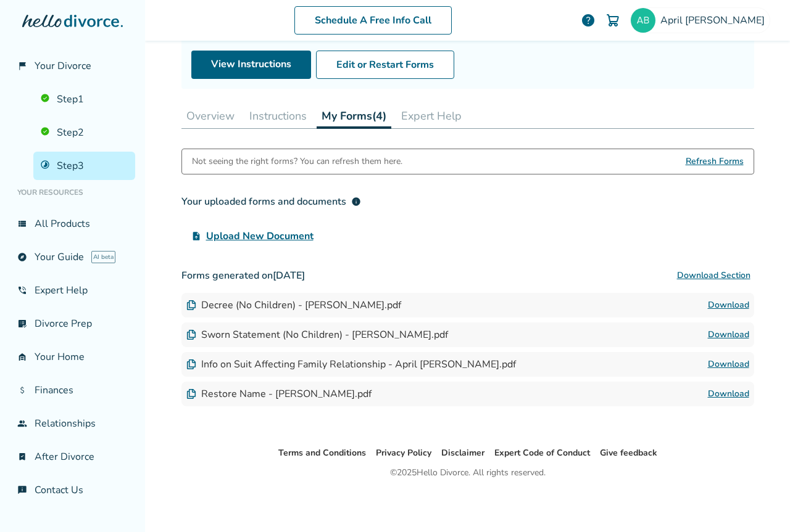
click at [713, 334] on link "Download" at bounding box center [728, 335] width 41 height 15
click at [719, 332] on link "Download" at bounding box center [728, 335] width 41 height 15
click at [285, 117] on button "Instructions" at bounding box center [277, 116] width 67 height 25
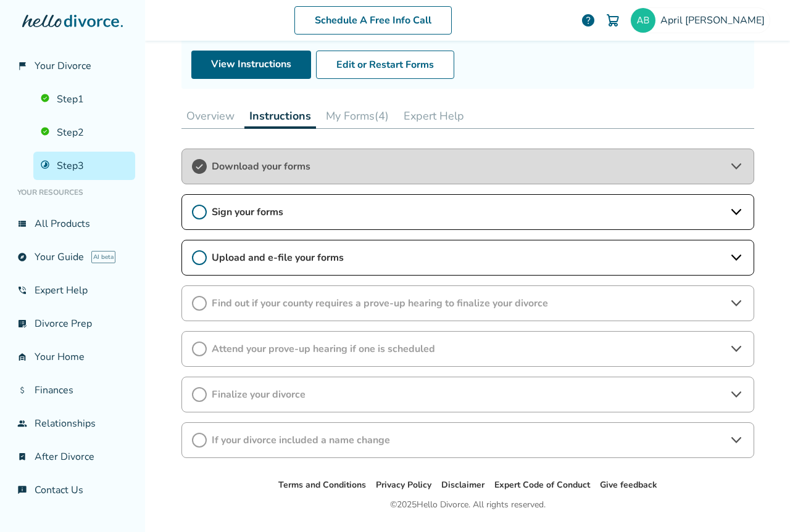
click at [265, 211] on span "Sign your forms" at bounding box center [468, 212] width 512 height 14
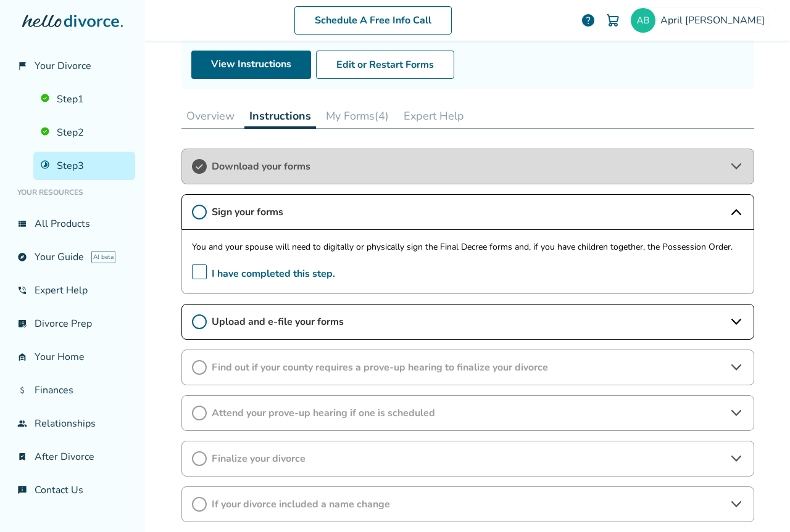
scroll to position [225, 0]
